Goal: Information Seeking & Learning: Find specific fact

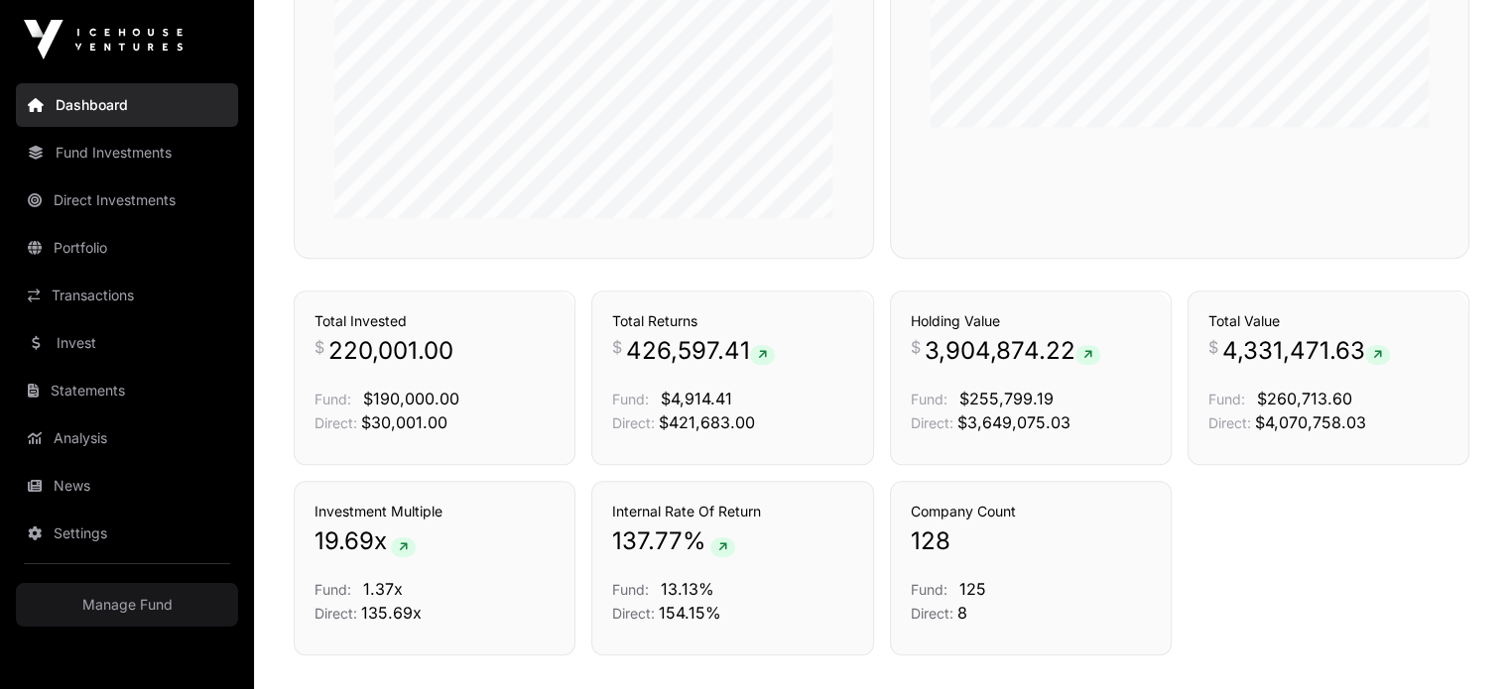
scroll to position [1028, 0]
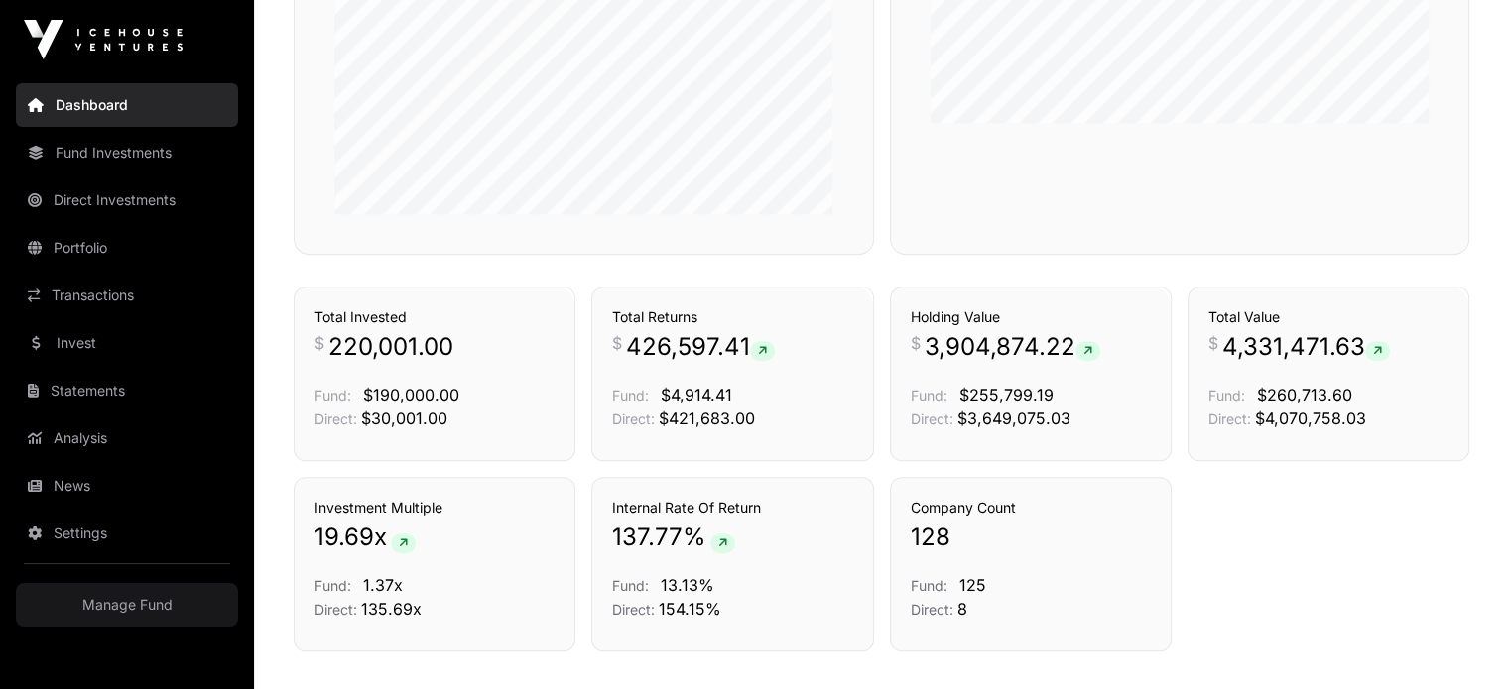
drag, startPoint x: 1523, startPoint y: 209, endPoint x: 1471, endPoint y: 574, distance: 368.6
click at [786, 306] on link "Transactions" at bounding box center [812, 313] width 82 height 20
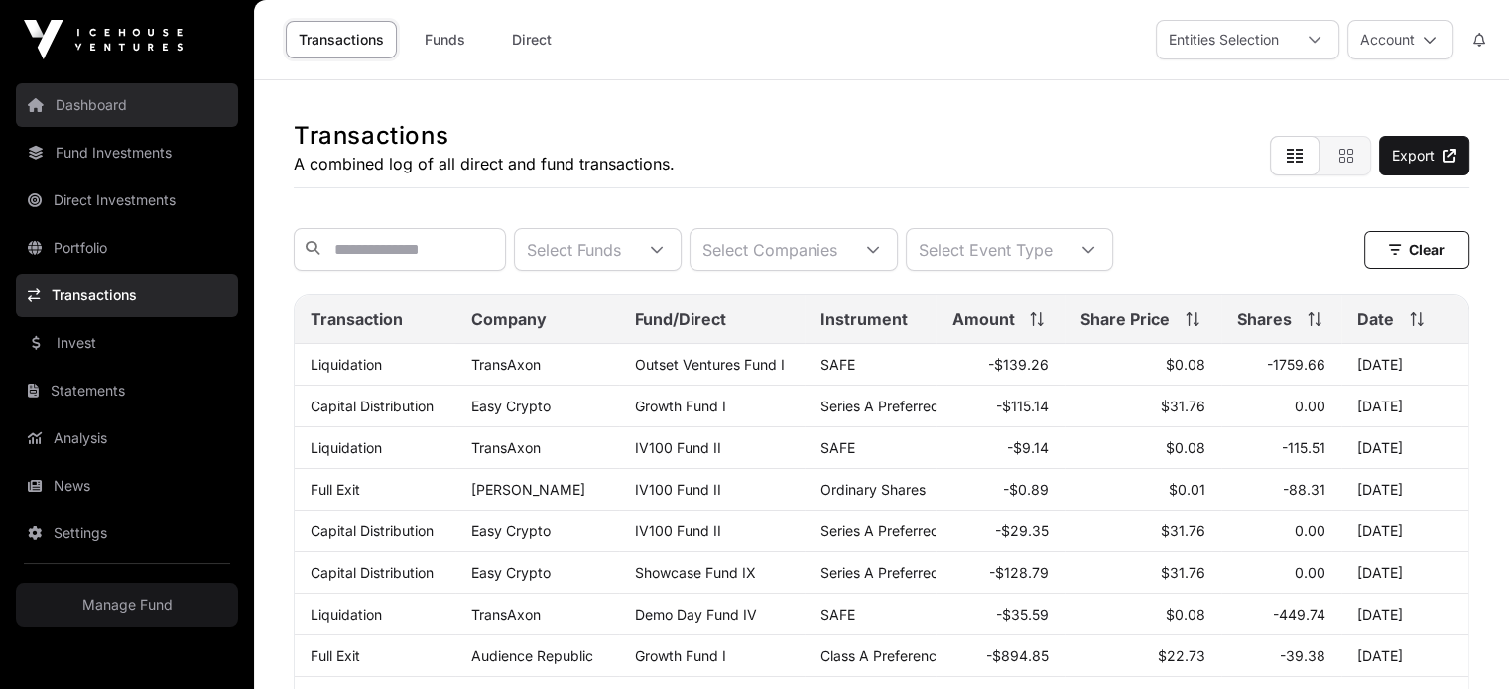
click at [147, 108] on link "Dashboard" at bounding box center [127, 105] width 222 height 44
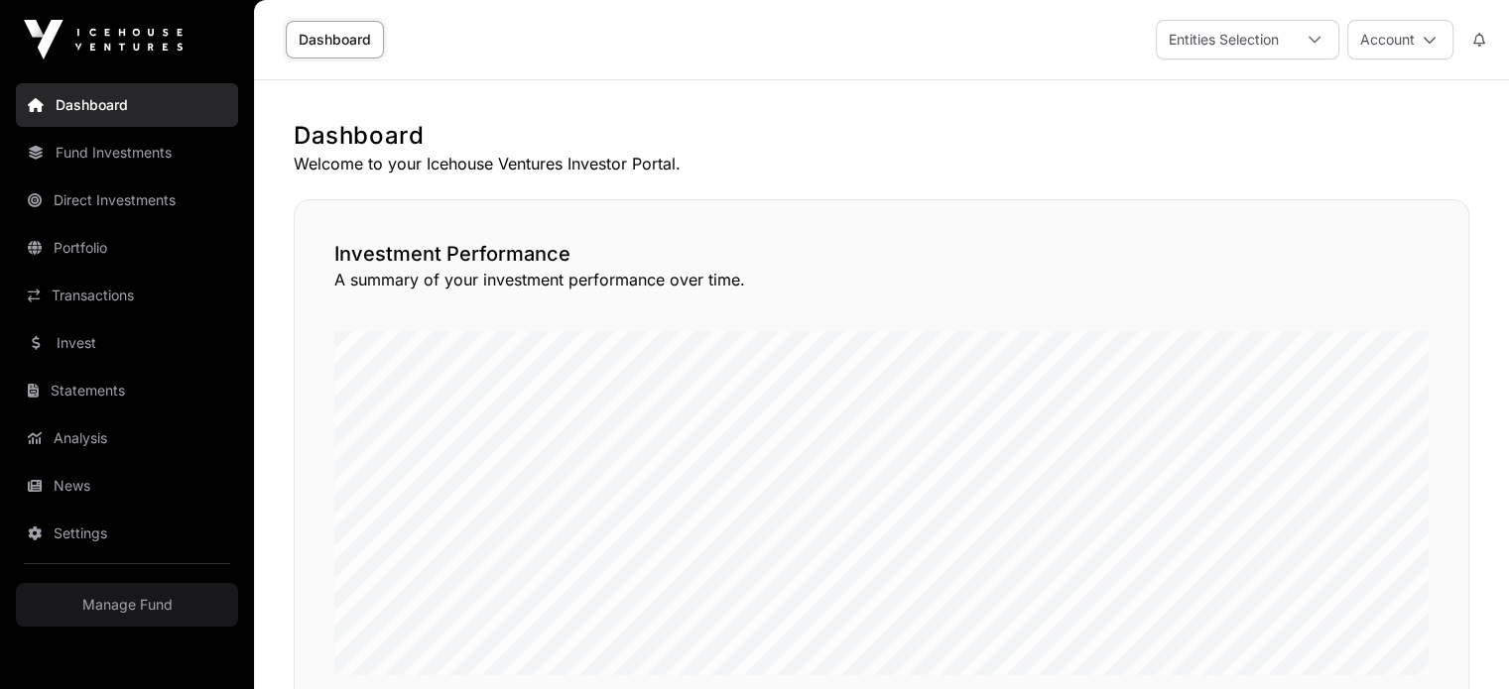
click at [353, 39] on link "Dashboard" at bounding box center [335, 40] width 98 height 38
click at [97, 299] on link "Transactions" at bounding box center [127, 296] width 222 height 44
click at [61, 249] on link "Portfolio" at bounding box center [127, 248] width 222 height 44
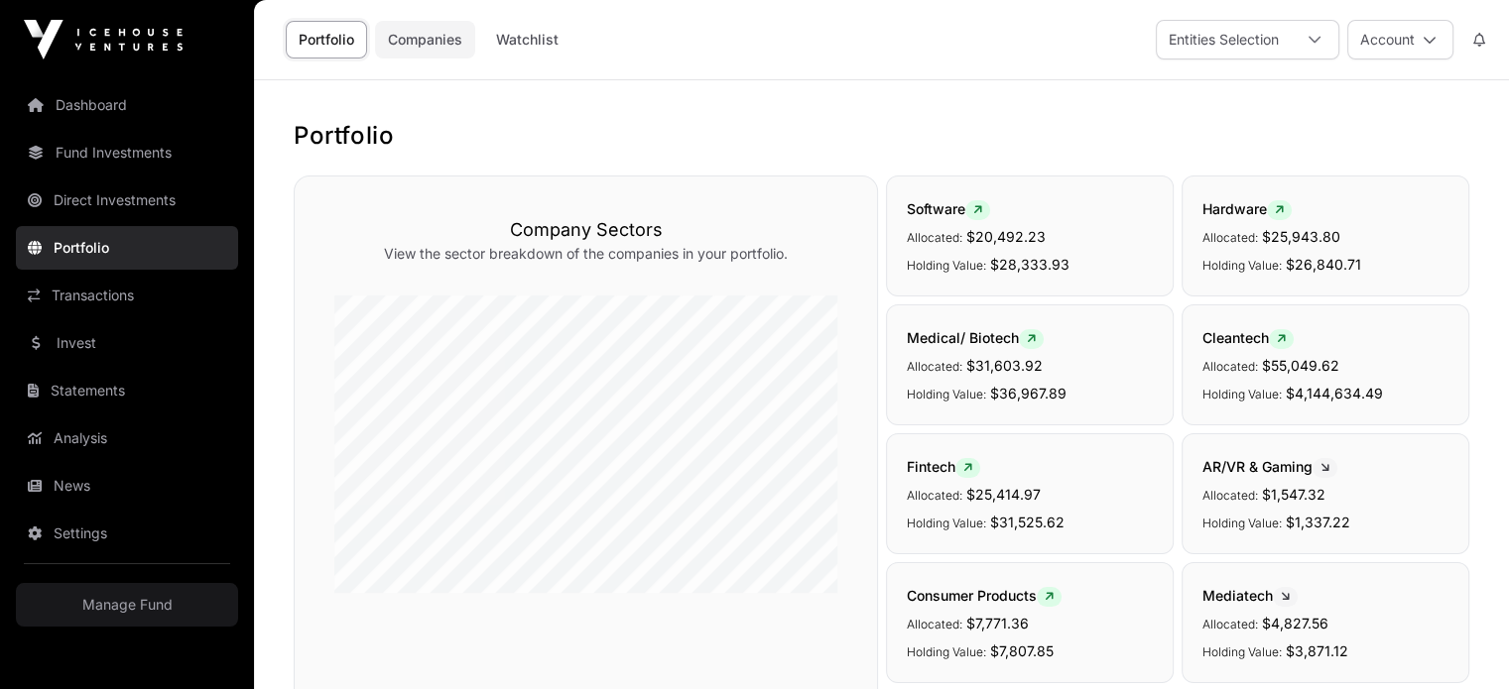
click at [430, 35] on link "Companies" at bounding box center [425, 40] width 100 height 38
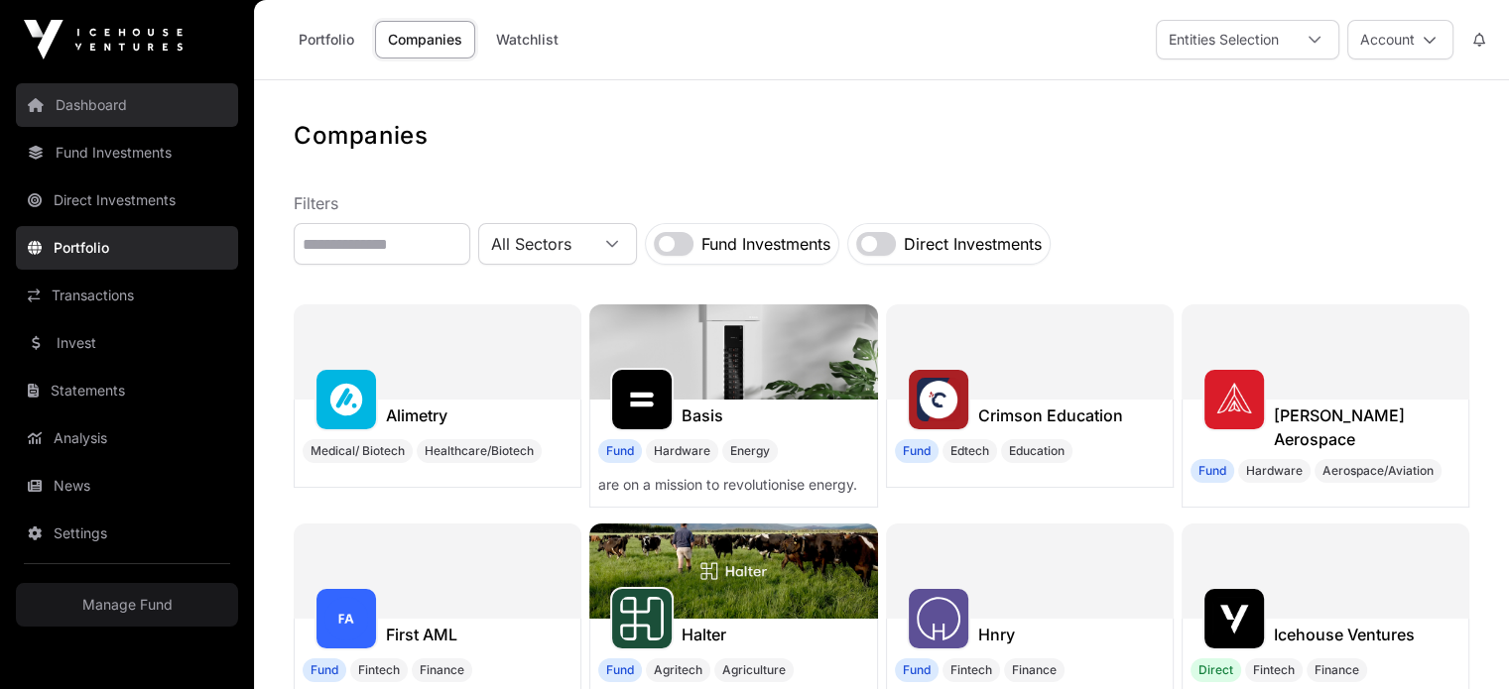
click at [105, 103] on link "Dashboard" at bounding box center [127, 105] width 222 height 44
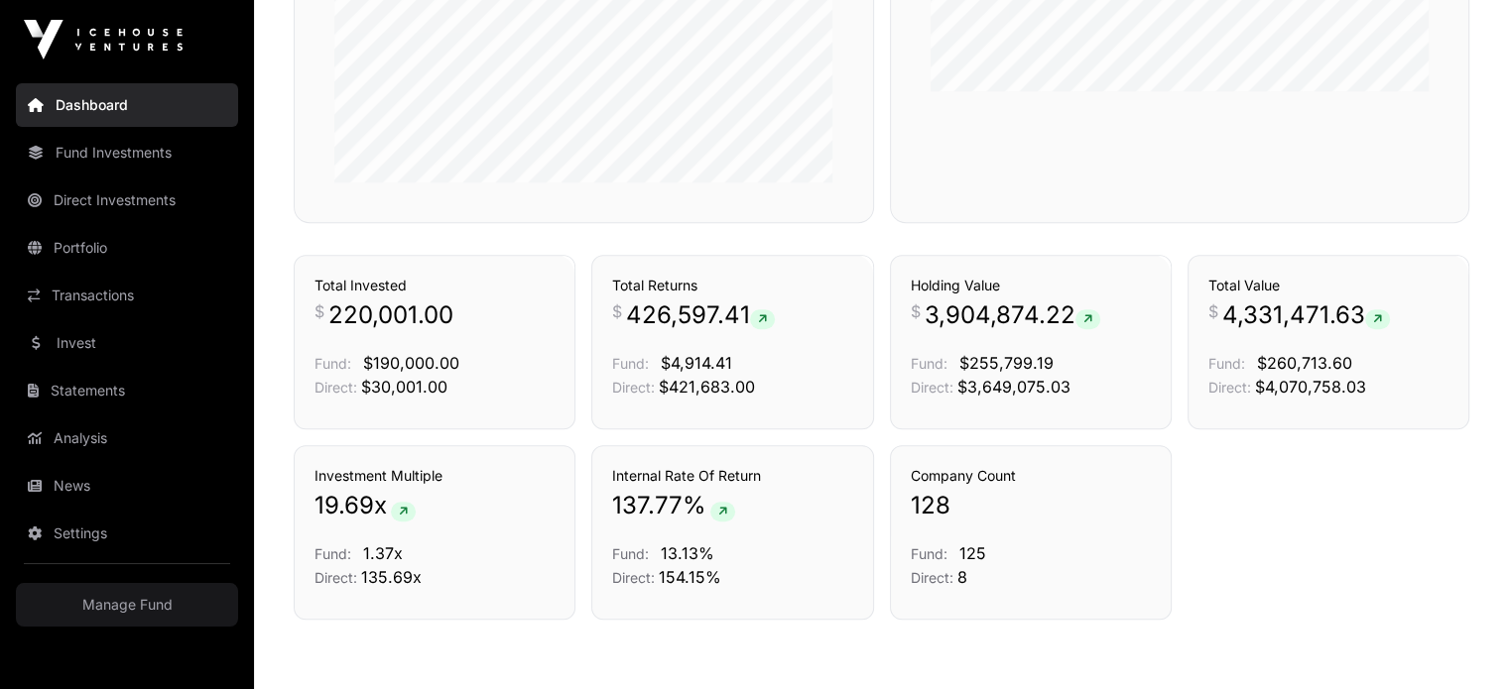
scroll to position [1050, 0]
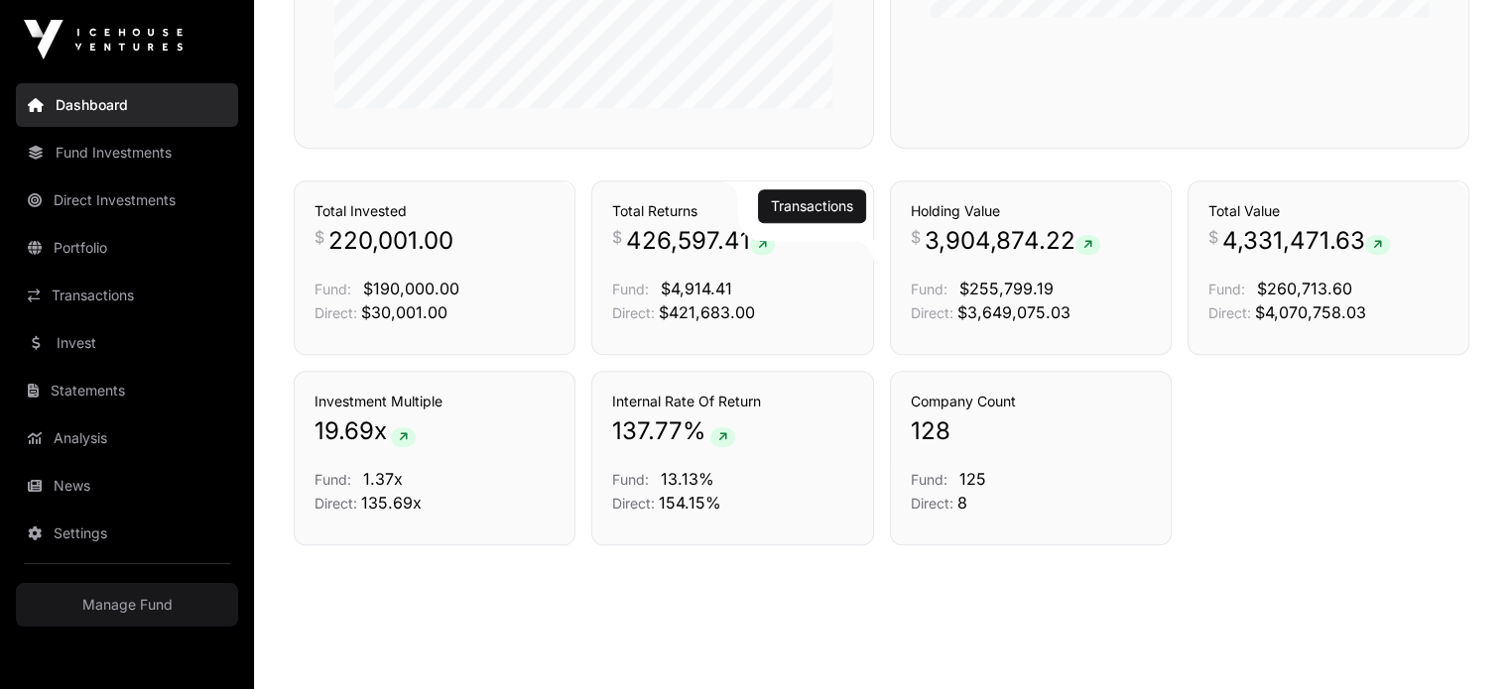
click at [767, 242] on icon at bounding box center [762, 245] width 9 height 12
click at [805, 206] on link "Transactions" at bounding box center [812, 206] width 82 height 20
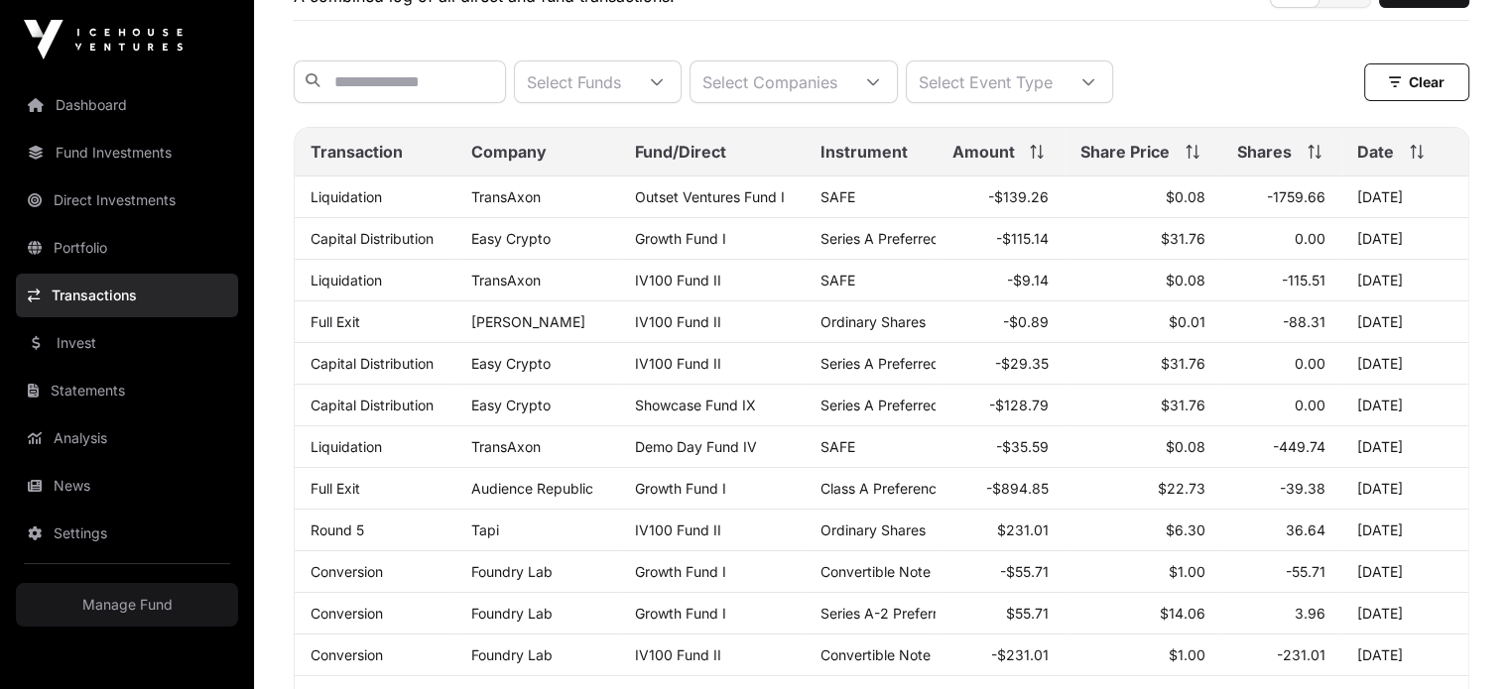
scroll to position [166, 0]
click at [705, 499] on link "Growth Fund I" at bounding box center [680, 490] width 91 height 17
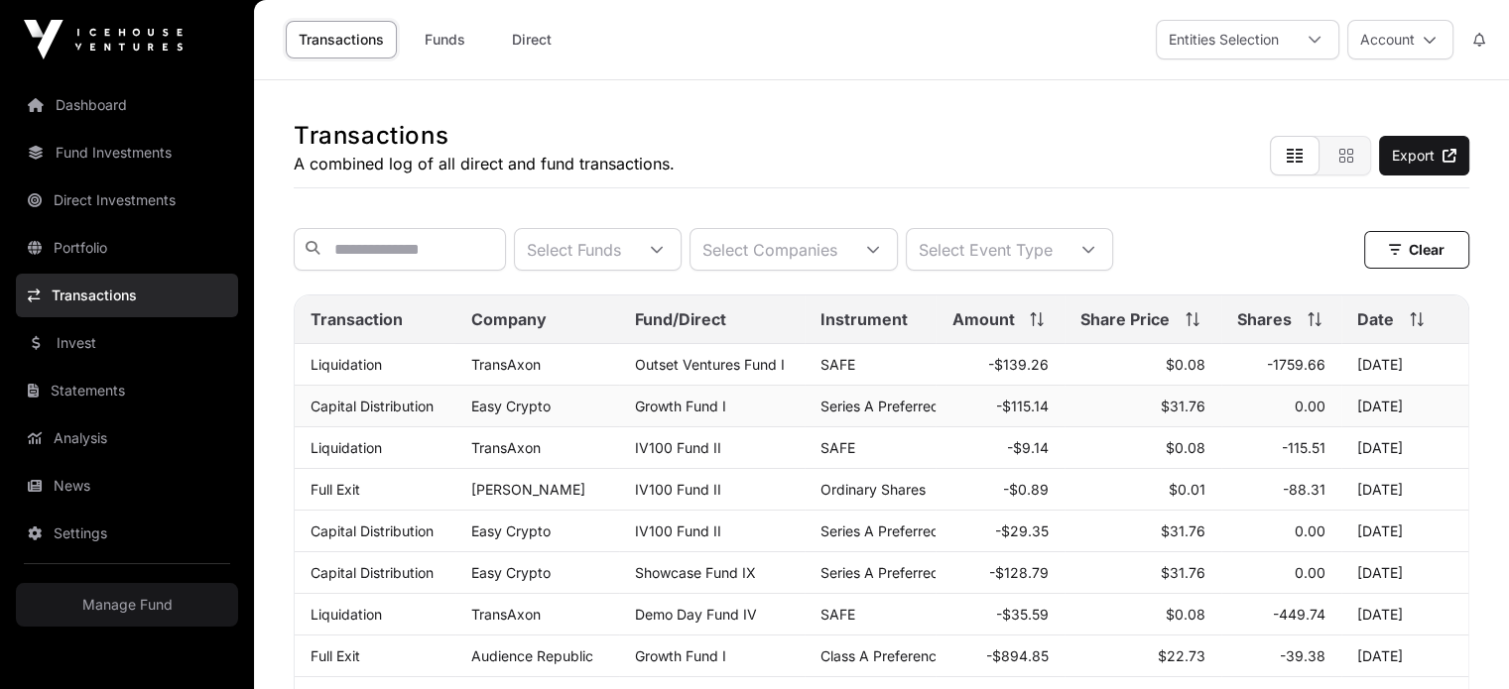
scroll to position [166, 0]
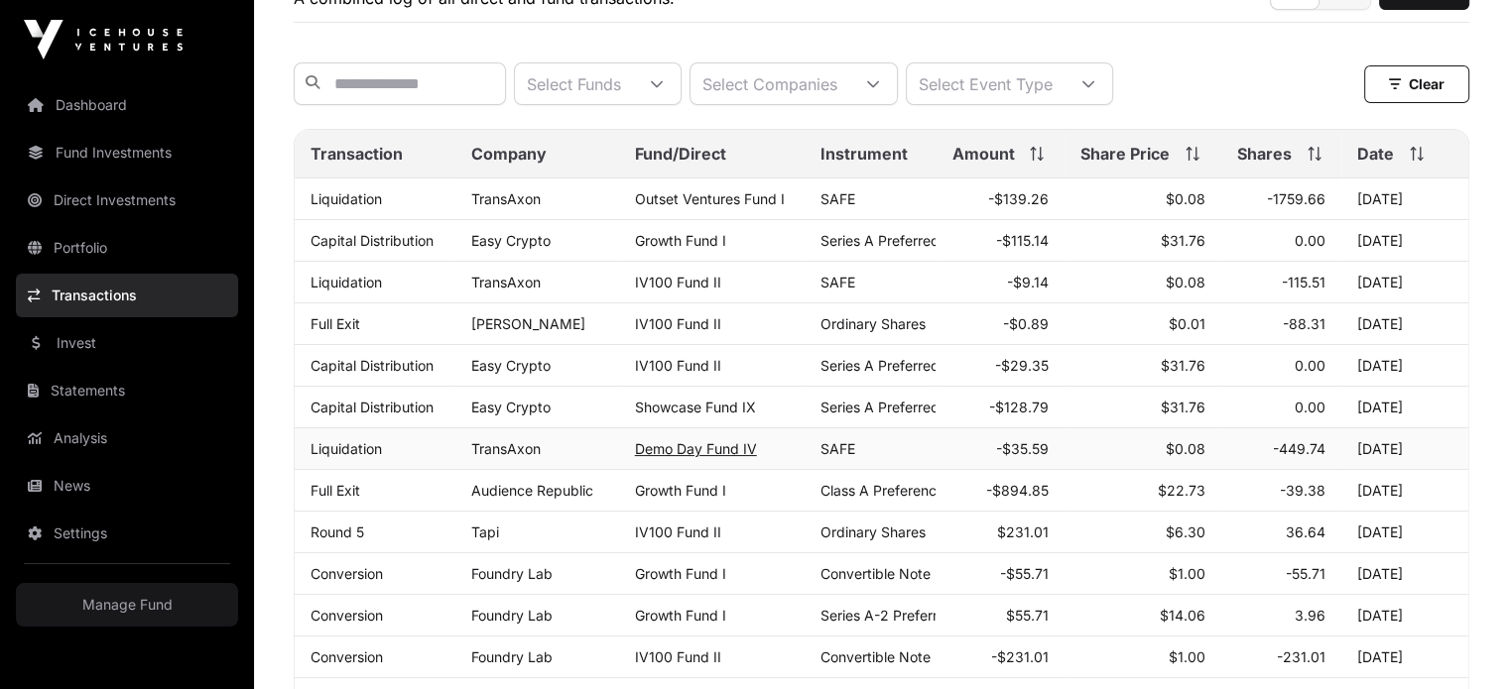
click at [705, 457] on link "Demo Day Fund IV" at bounding box center [696, 448] width 122 height 17
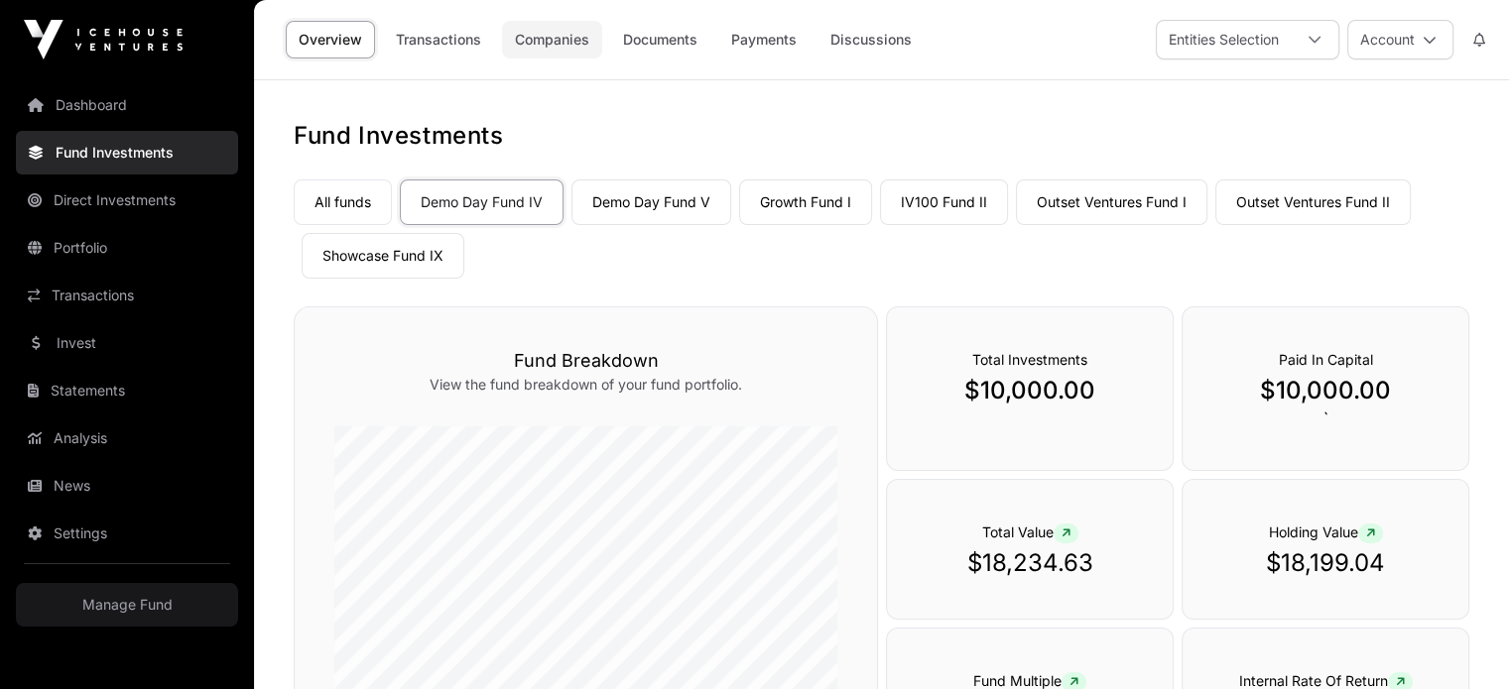
drag, startPoint x: 1523, startPoint y: 2, endPoint x: 539, endPoint y: 34, distance: 984.5
click at [539, 34] on link "Companies" at bounding box center [552, 40] width 100 height 38
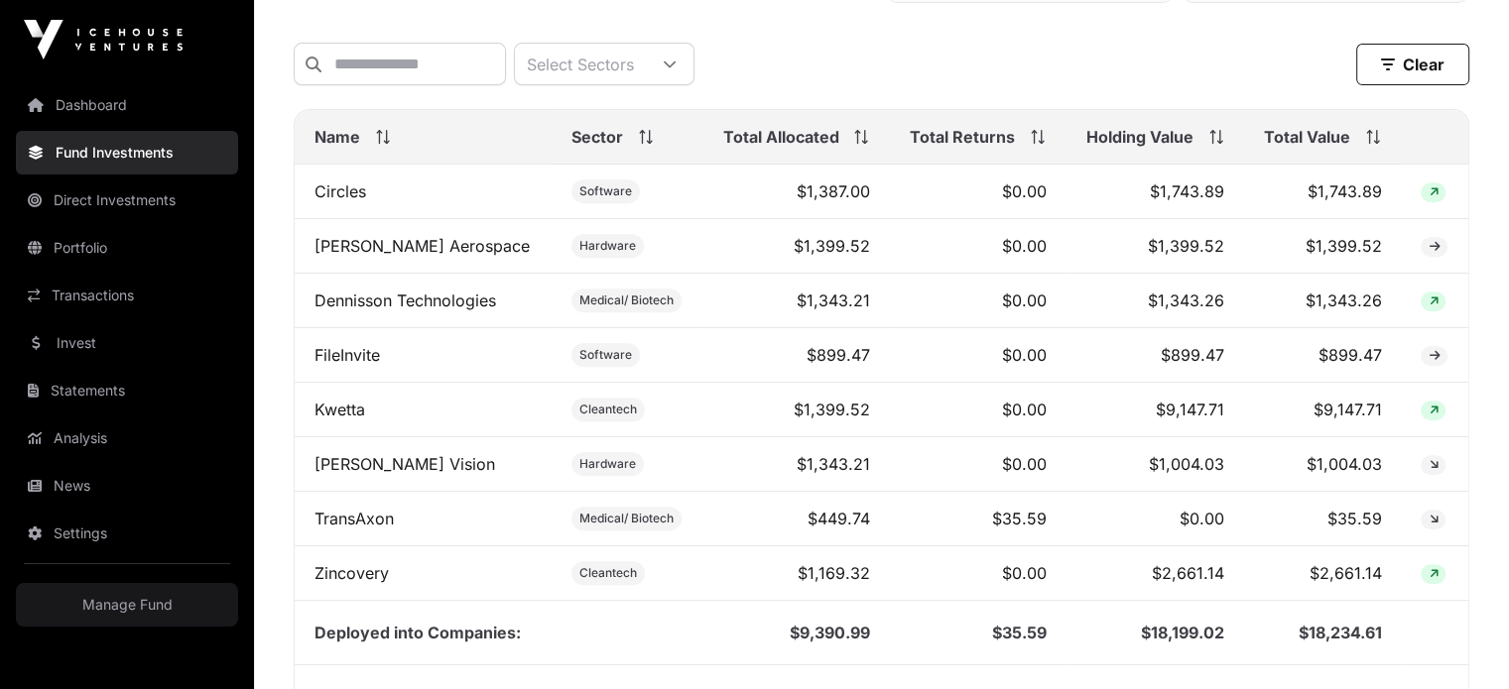
scroll to position [793, 0]
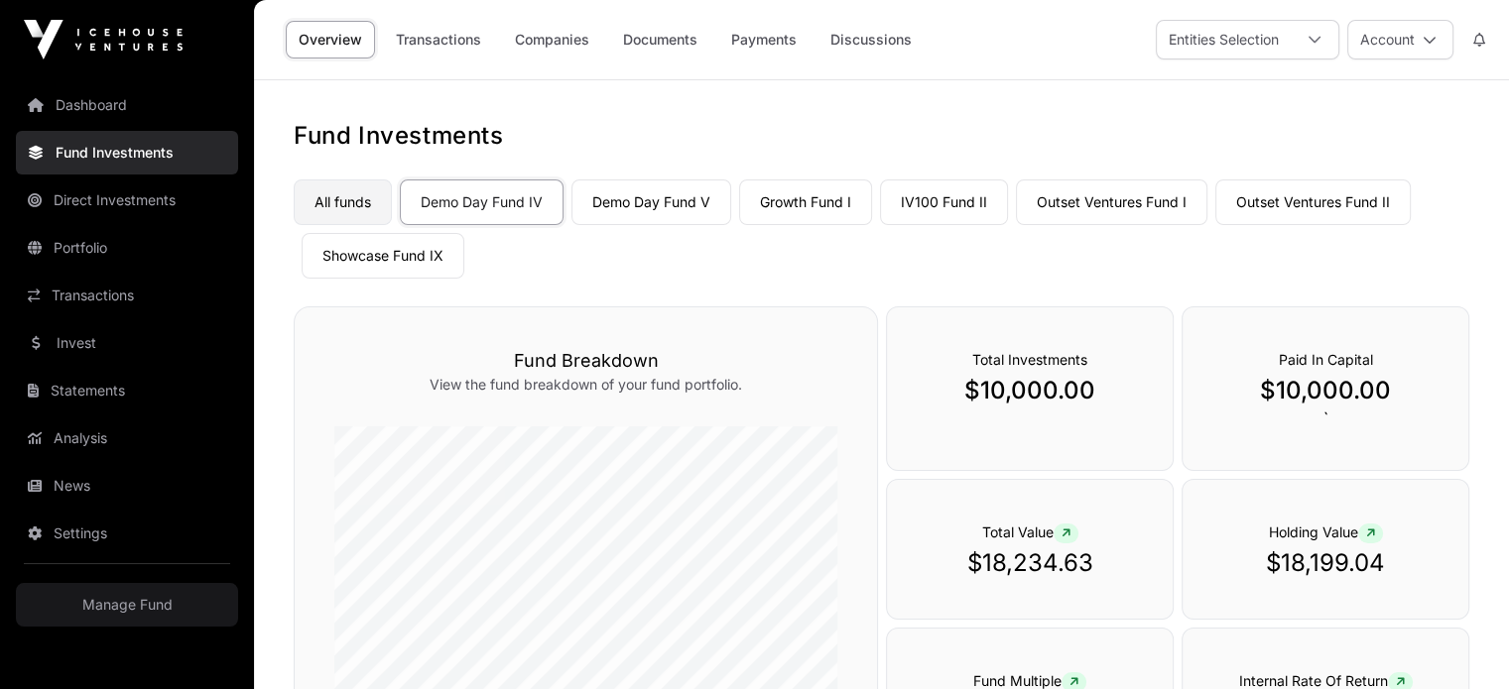
click at [362, 209] on link "All funds" at bounding box center [343, 203] width 98 height 46
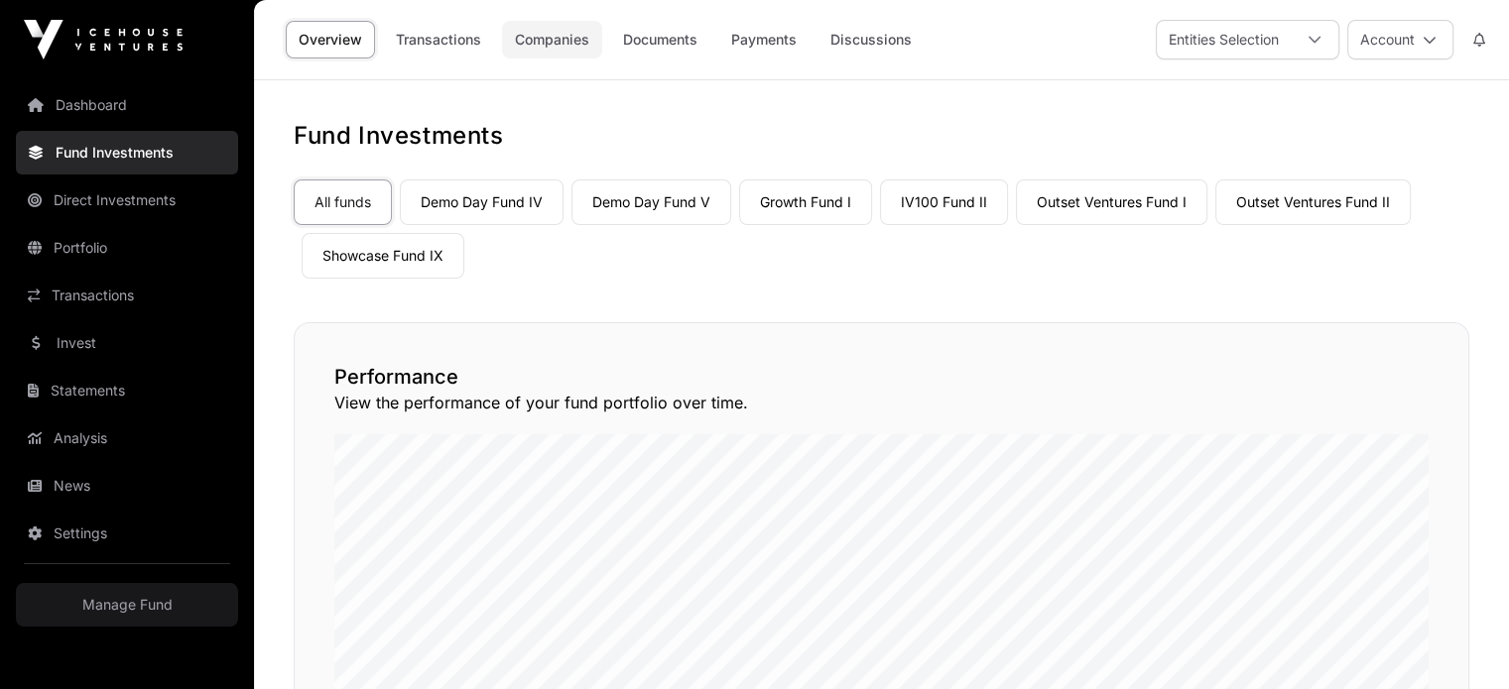
click at [533, 32] on link "Companies" at bounding box center [552, 40] width 100 height 38
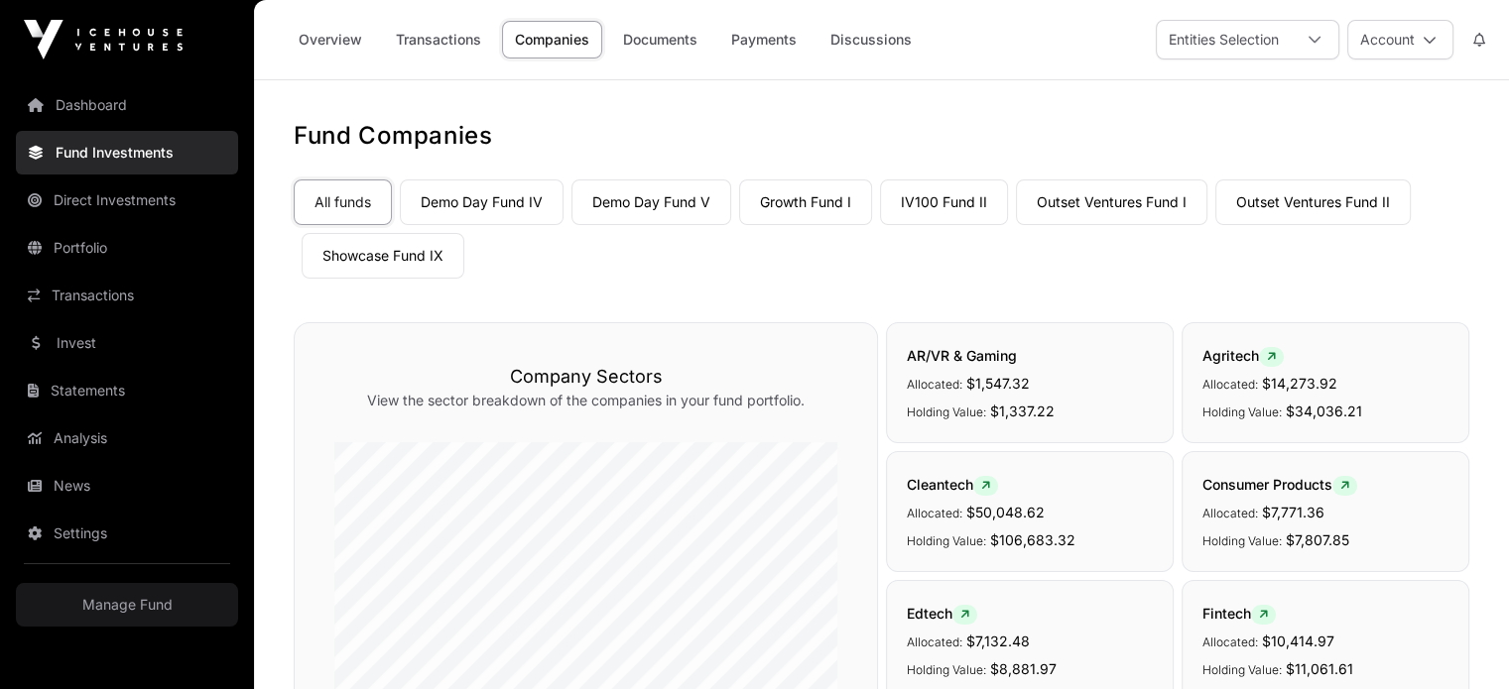
scroll to position [4618, 0]
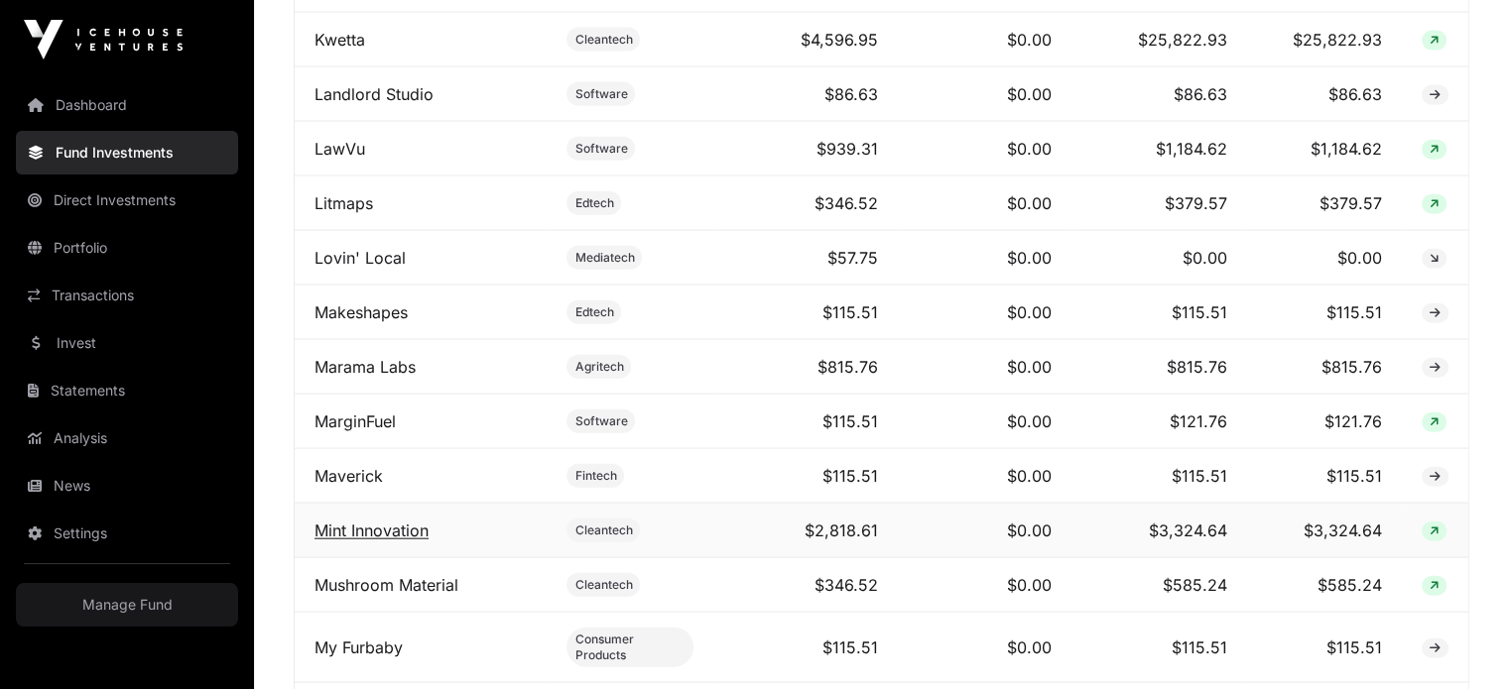
click at [401, 521] on link "Mint Innovation" at bounding box center [371, 531] width 114 height 20
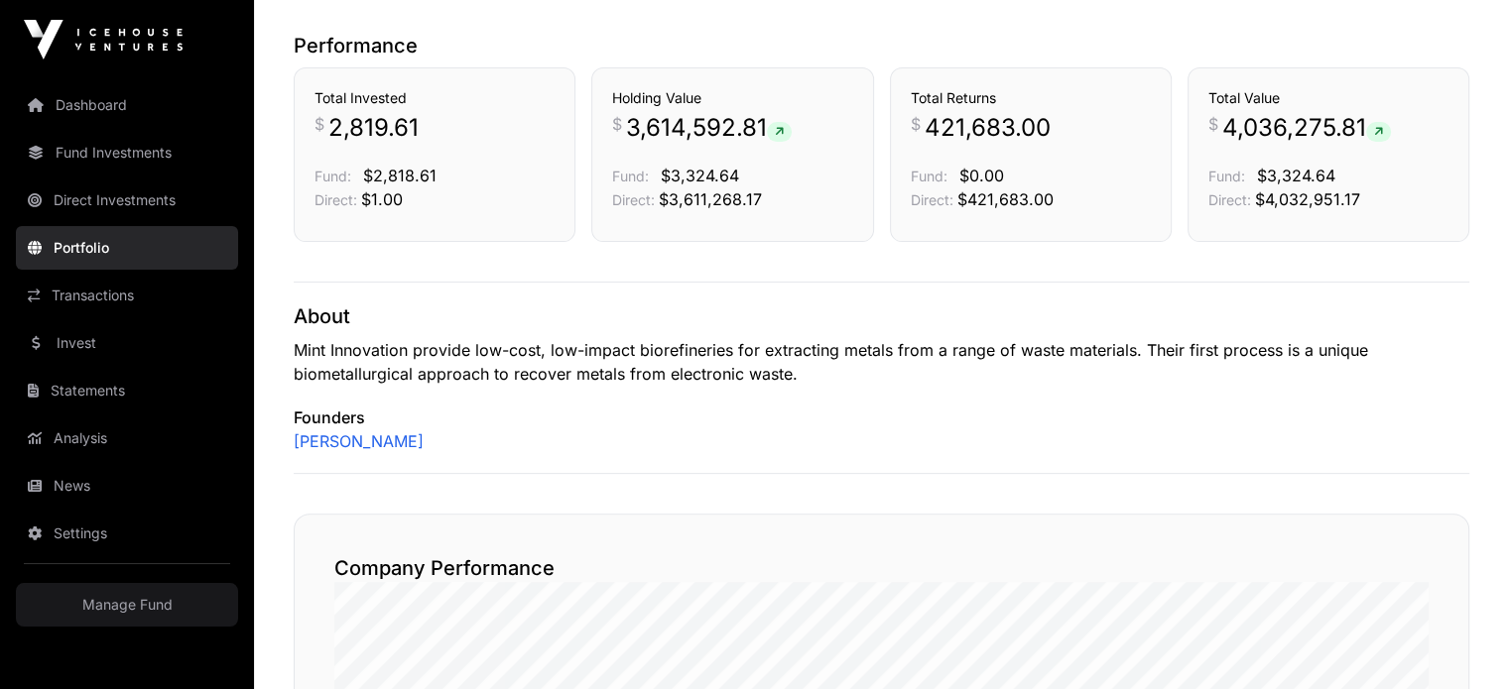
scroll to position [432, 0]
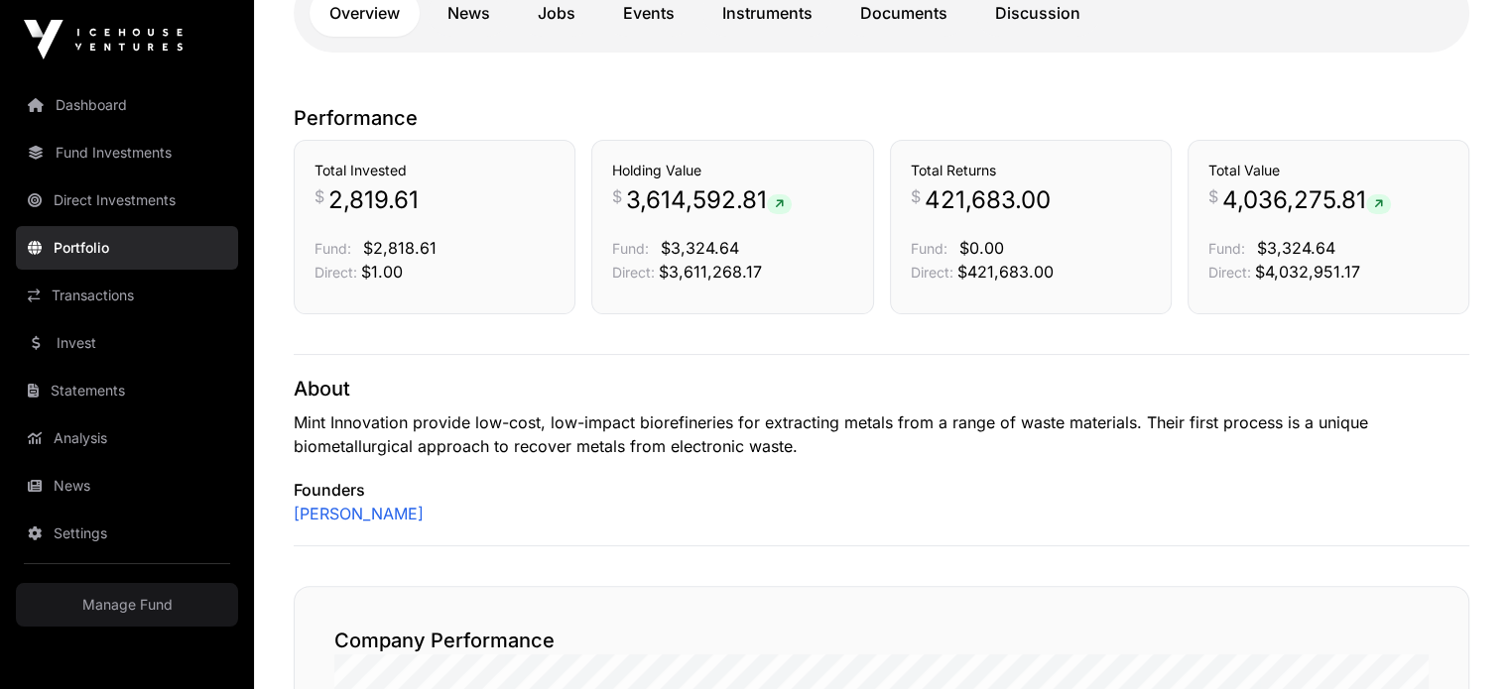
click at [551, 367] on div "About Mint Innovation provide low-cost, low-impact biorefineries for extracting…" at bounding box center [881, 450] width 1175 height 192
click at [643, 181] on div "Holding Value $ 3,614,592.81 Fund: $3,324.64 Direct: $3,611,268.17" at bounding box center [732, 222] width 240 height 123
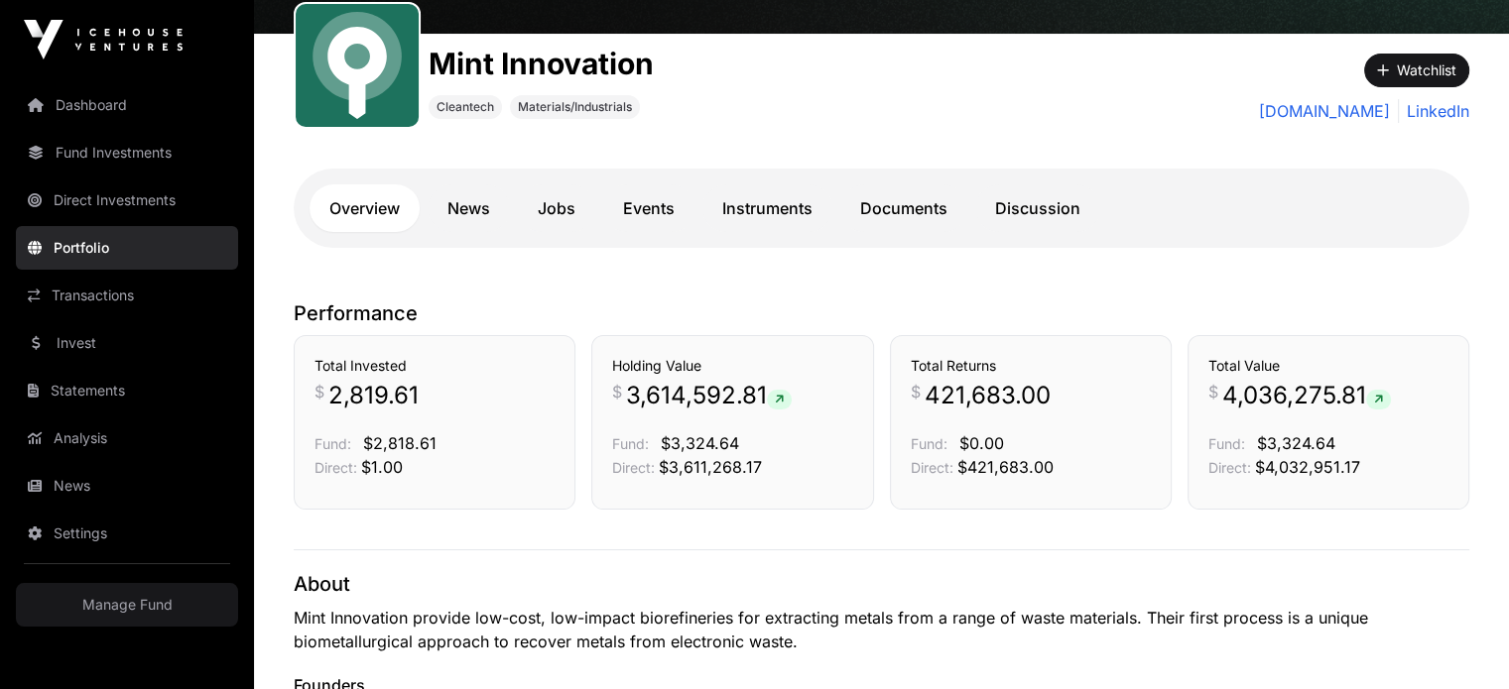
scroll to position [234, 0]
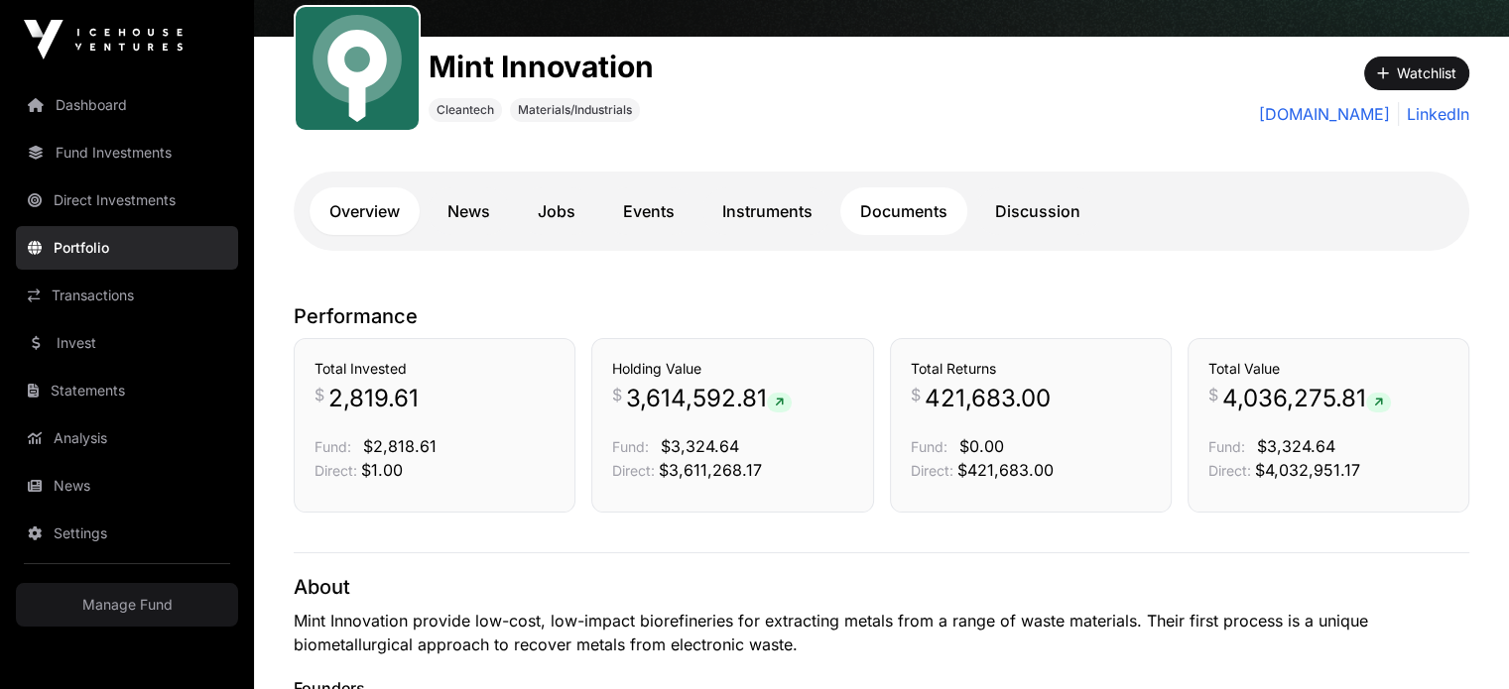
click at [889, 205] on link "Documents" at bounding box center [903, 211] width 127 height 48
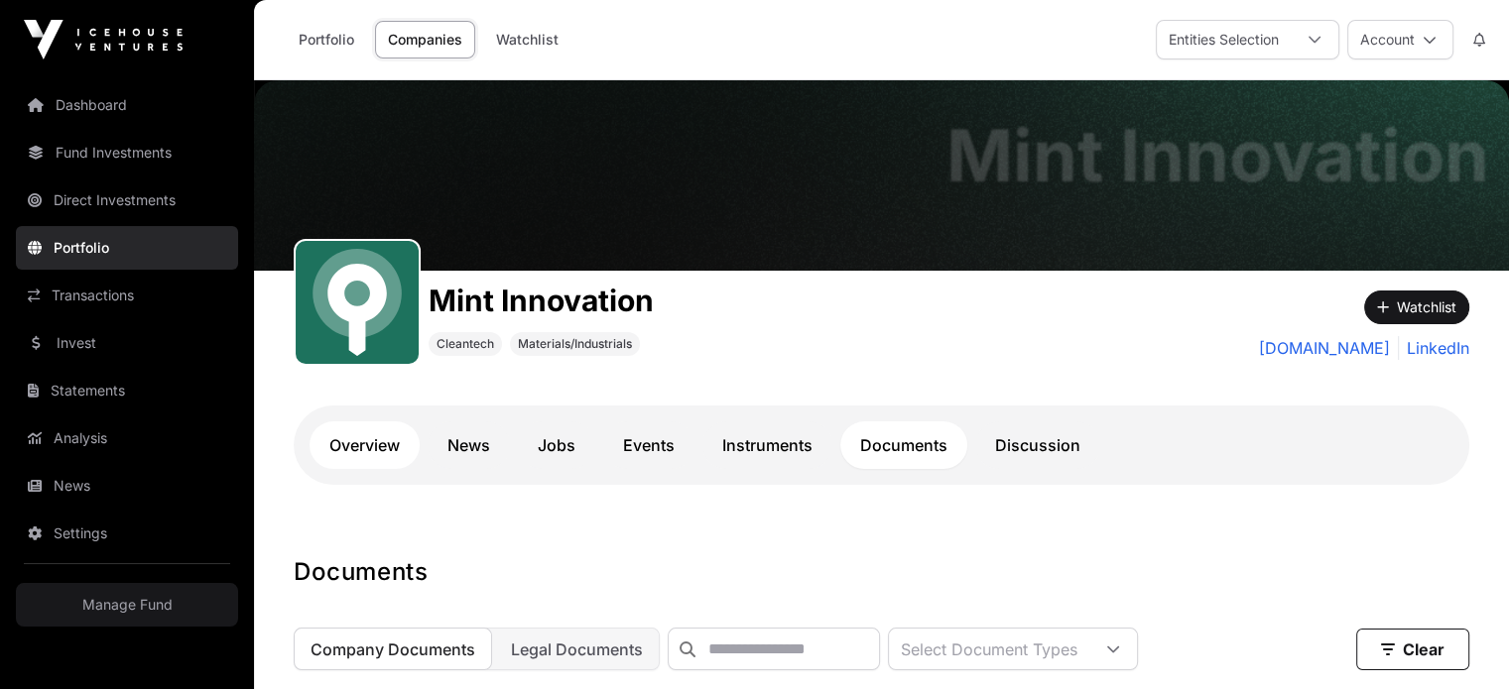
click at [336, 435] on link "Overview" at bounding box center [364, 446] width 110 height 48
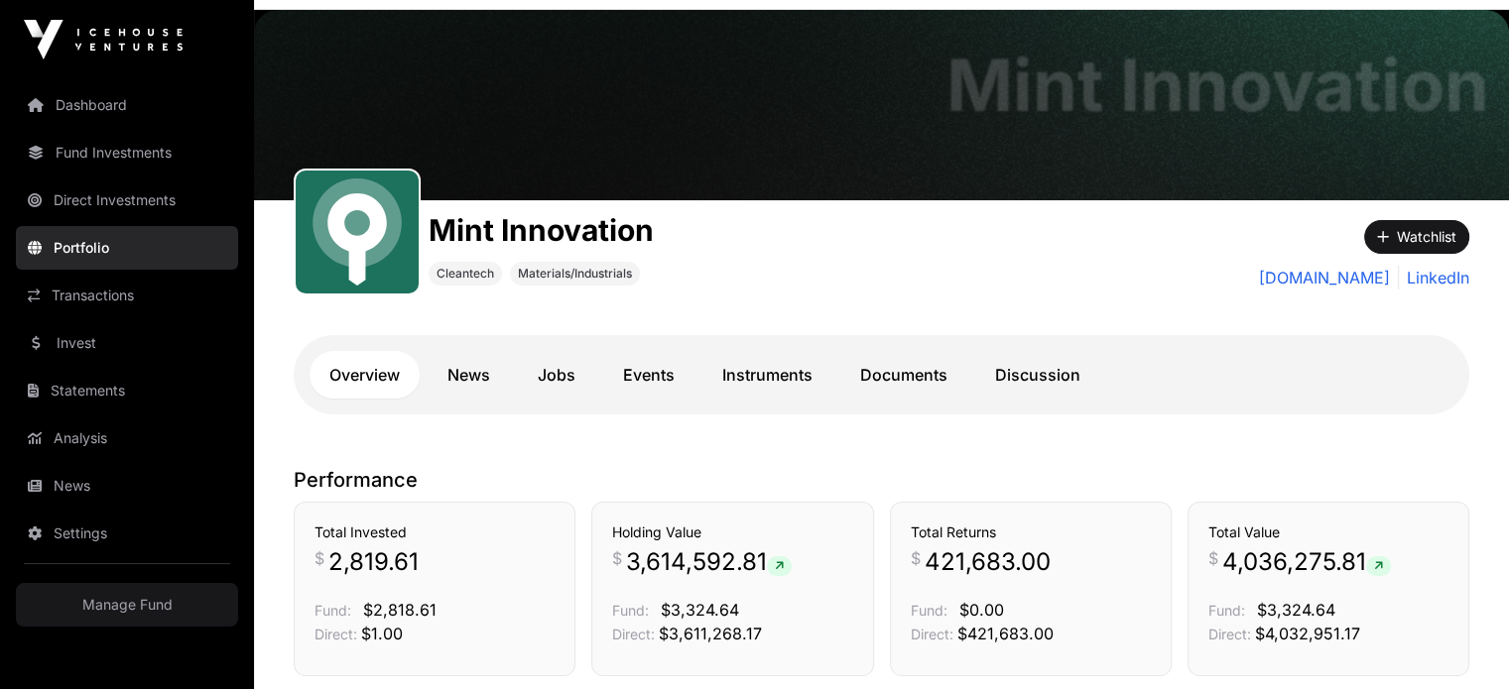
scroll to position [25, 0]
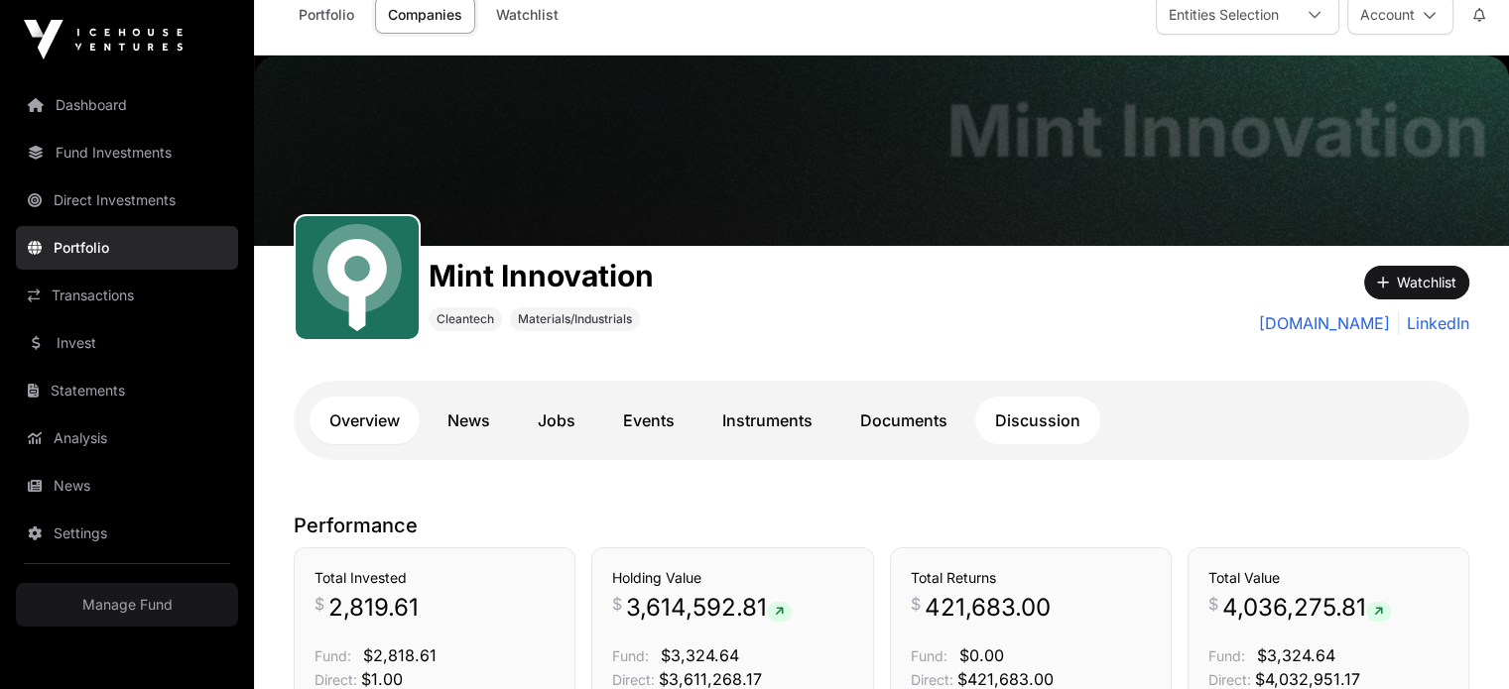
click at [992, 419] on link "Discussion" at bounding box center [1037, 421] width 125 height 48
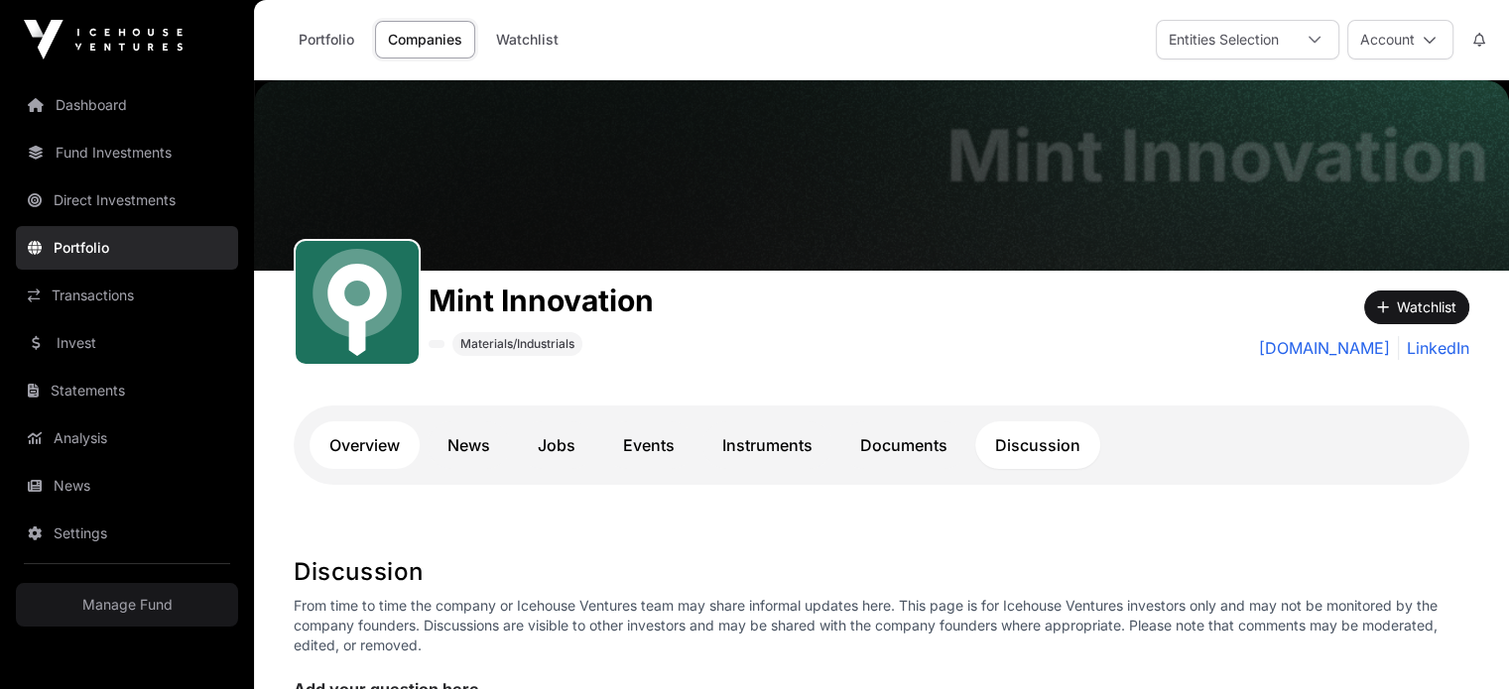
click at [378, 430] on link "Overview" at bounding box center [364, 446] width 110 height 48
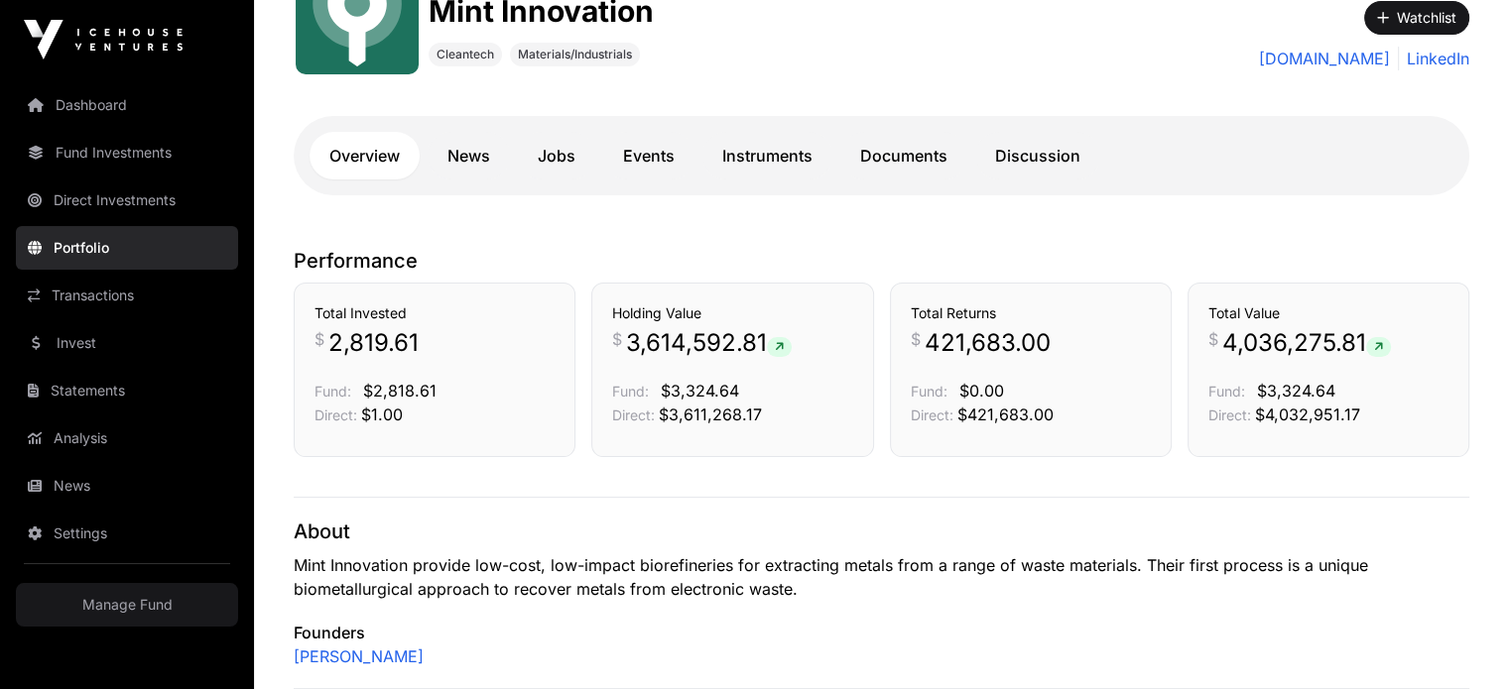
scroll to position [304, 0]
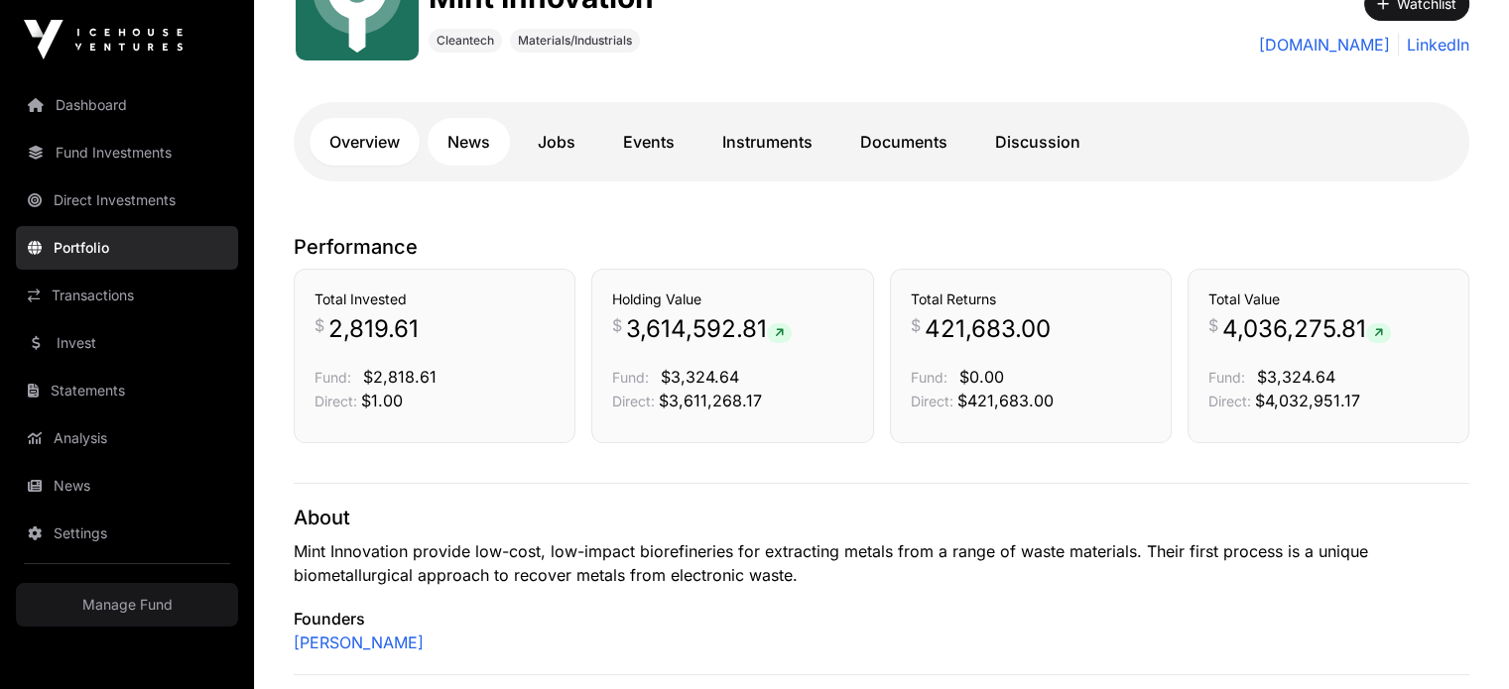
click at [466, 146] on link "News" at bounding box center [469, 142] width 82 height 48
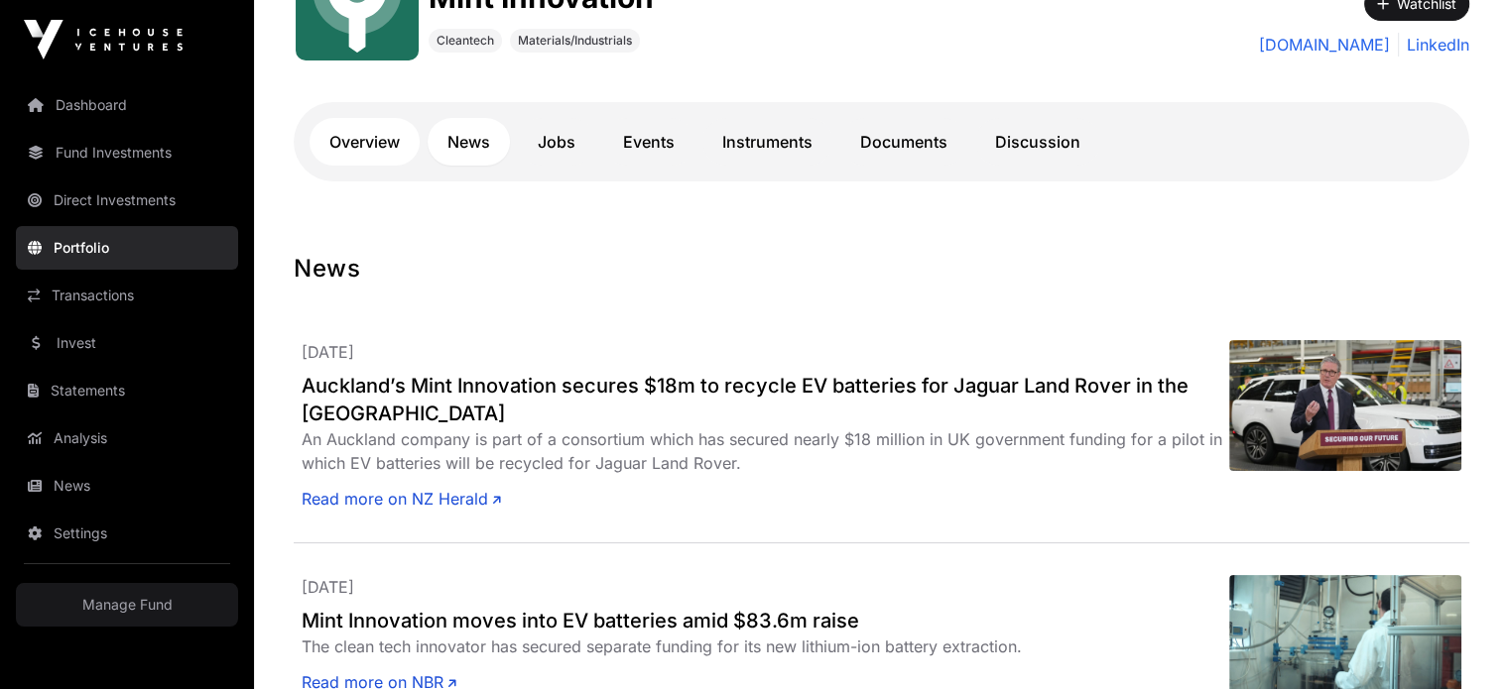
click at [357, 136] on link "Overview" at bounding box center [364, 142] width 110 height 48
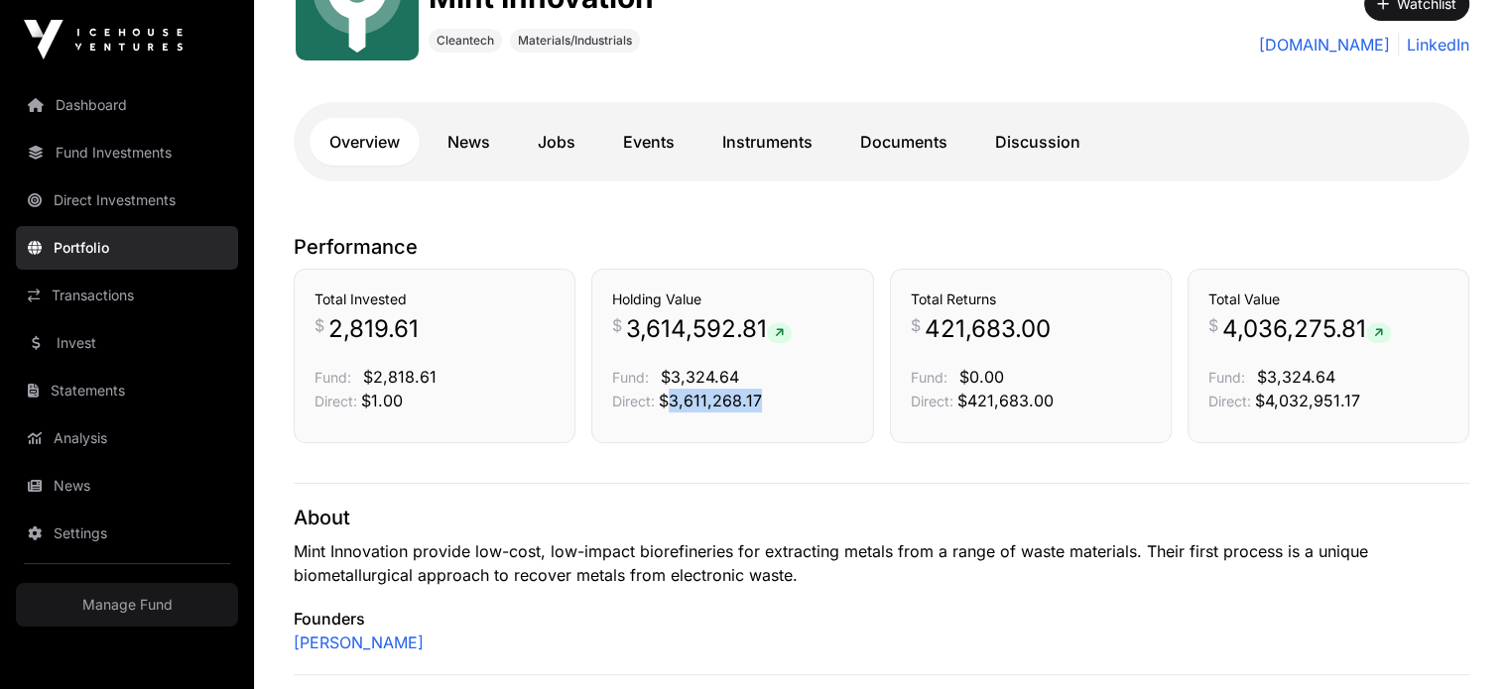
drag, startPoint x: 758, startPoint y: 400, endPoint x: 672, endPoint y: 403, distance: 86.3
click at [672, 403] on p "Direct: $3,611,268.17" at bounding box center [732, 401] width 240 height 24
copy span "3,611,268.17"
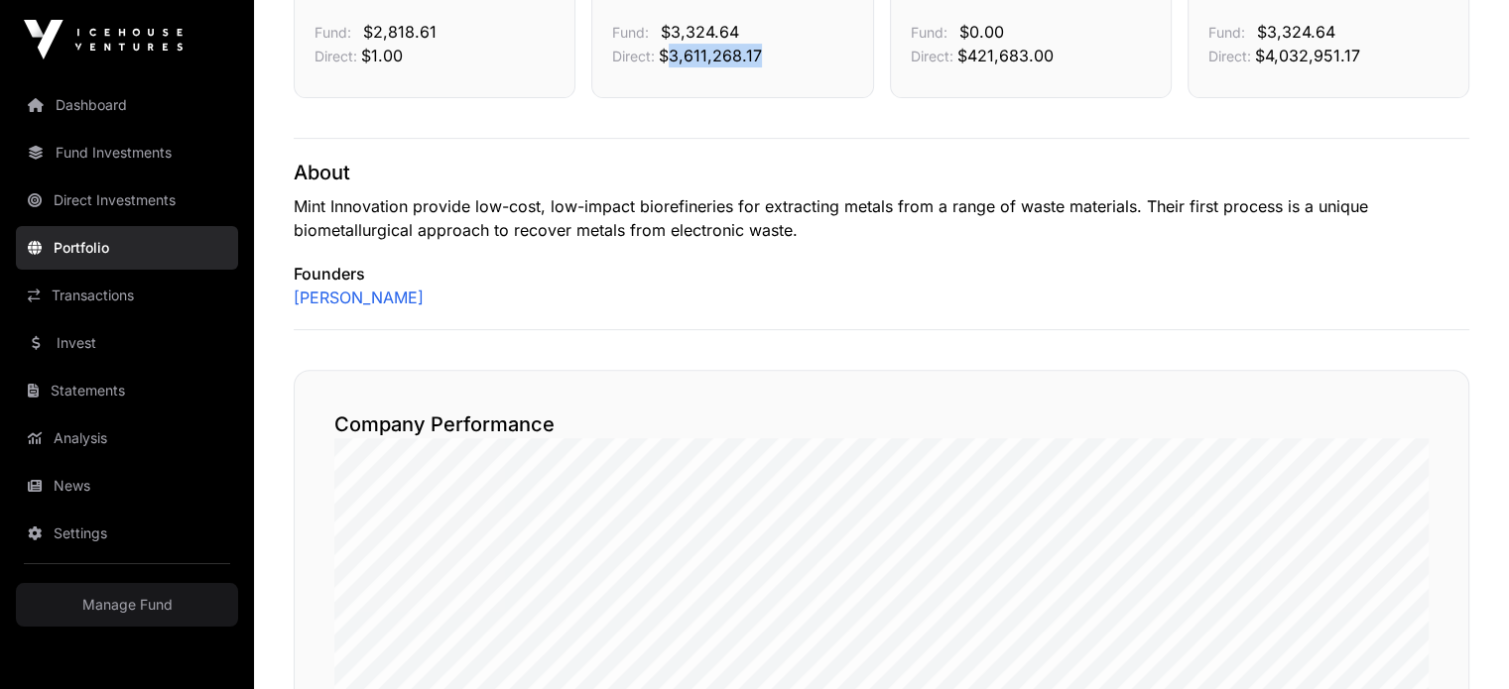
scroll to position [508, 0]
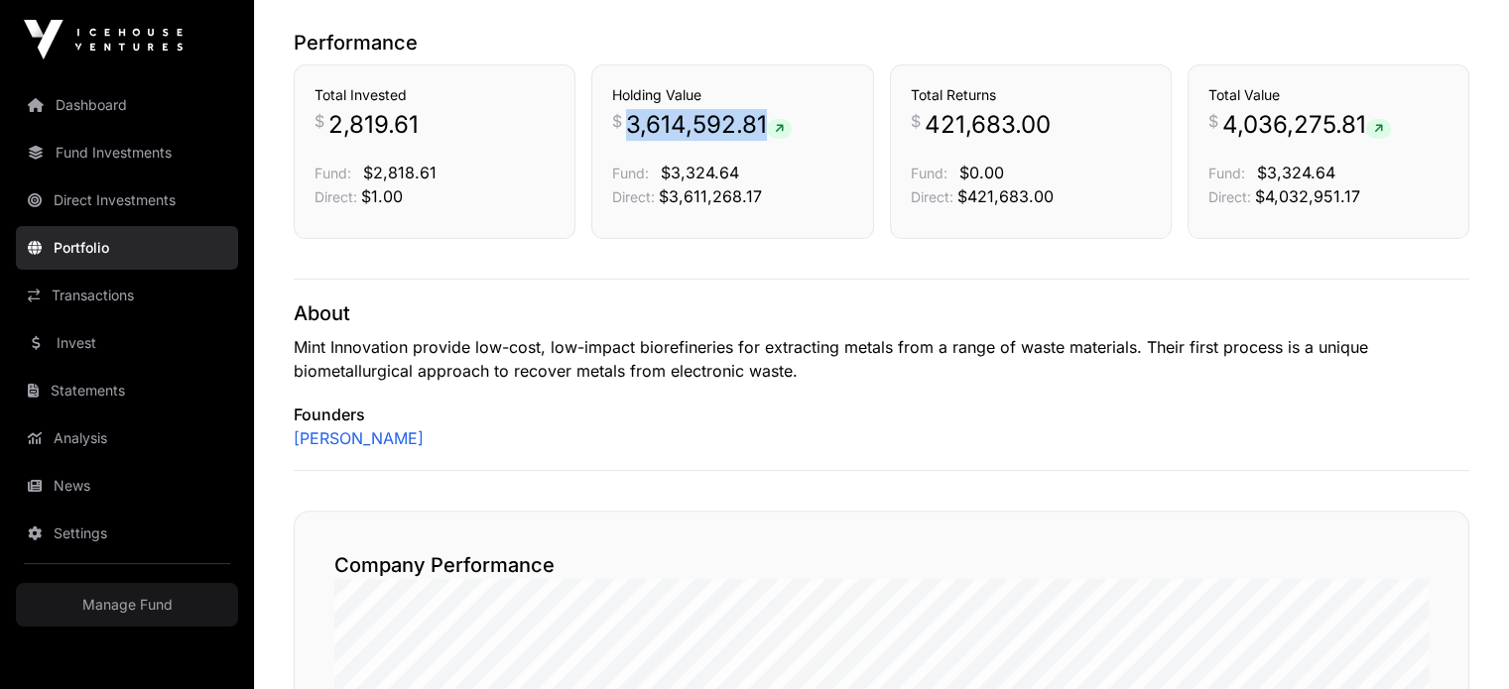
drag, startPoint x: 766, startPoint y: 114, endPoint x: 631, endPoint y: 134, distance: 136.3
click at [631, 134] on span "3,614,592.81" at bounding box center [709, 125] width 166 height 32
copy span "3,614,592.81"
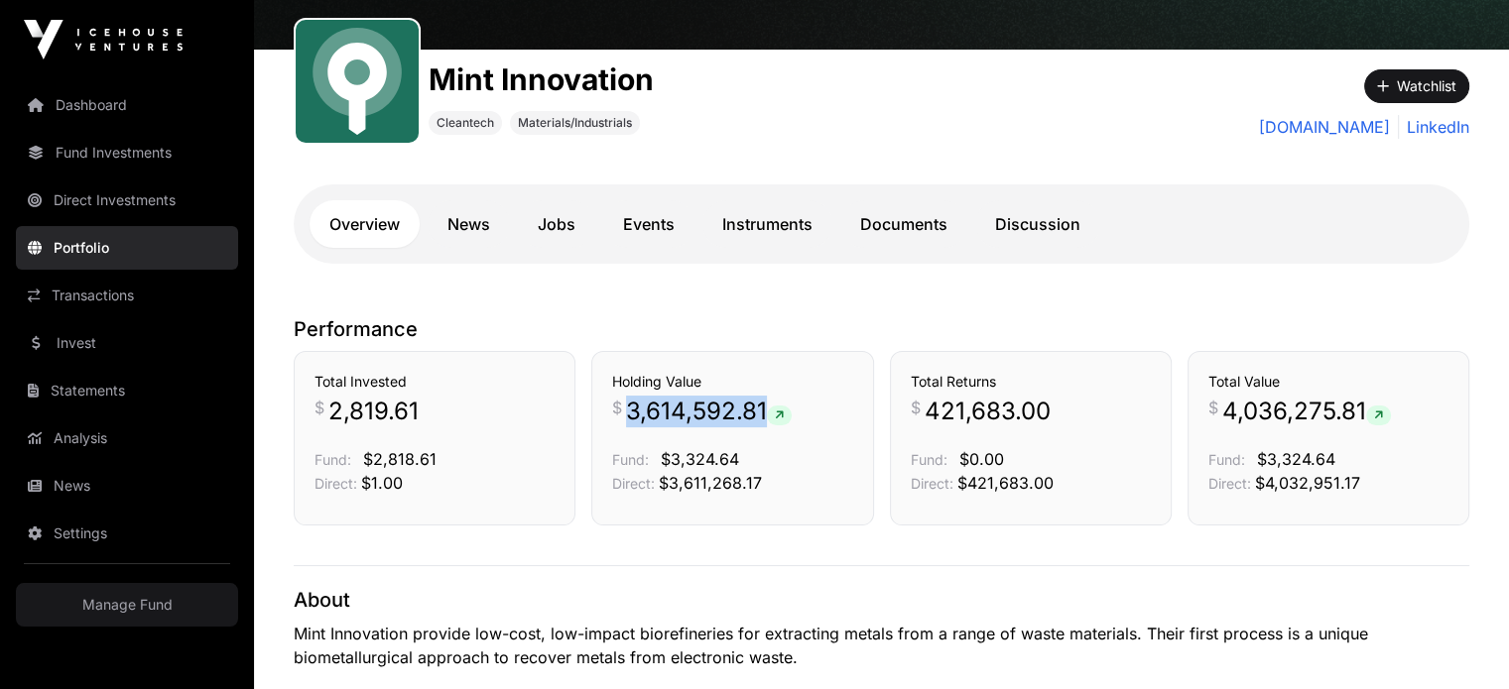
scroll to position [0, 0]
